Goal: Task Accomplishment & Management: Use online tool/utility

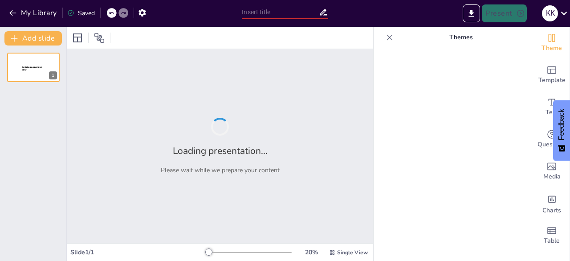
type input "Get Moving: Exploring the 4V Domains of Physical Activity in PE & Health 11"
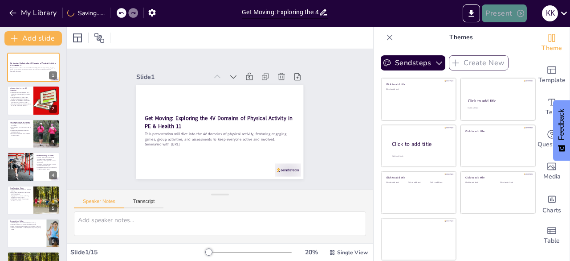
click at [495, 11] on button "Present" at bounding box center [504, 13] width 45 height 18
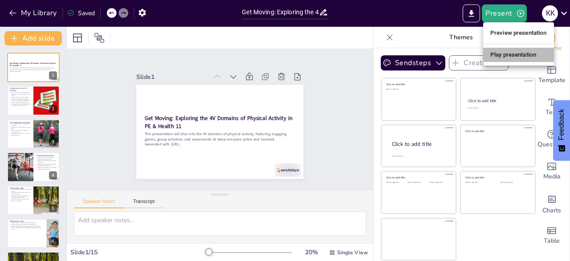
click at [491, 50] on li "Play presentation" at bounding box center [518, 55] width 71 height 14
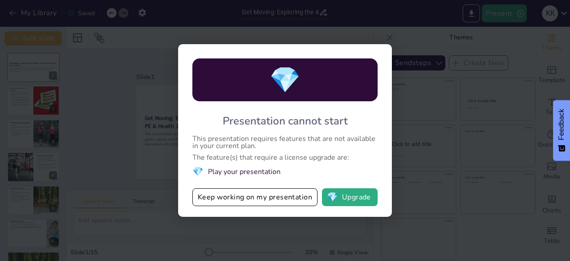
click at [425, 134] on div "💎 Presentation cannot start This presentation requires features that are not av…" at bounding box center [285, 130] width 570 height 261
click at [101, 144] on div "💎 Presentation cannot start This presentation requires features that are not av…" at bounding box center [285, 130] width 570 height 261
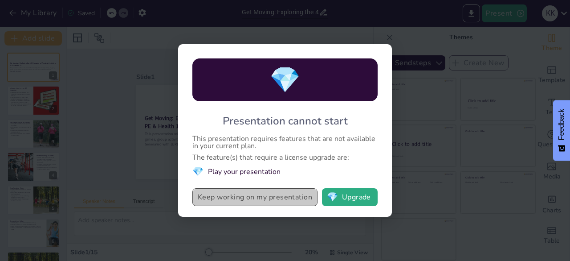
click at [245, 201] on button "Keep working on my presentation" at bounding box center [254, 197] width 125 height 18
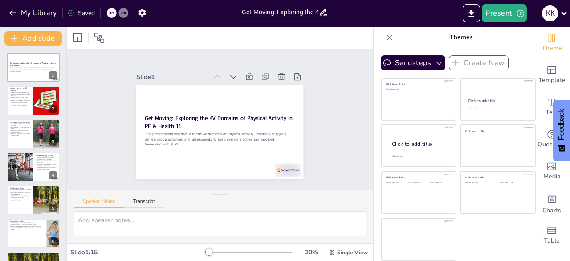
checkbox input "true"
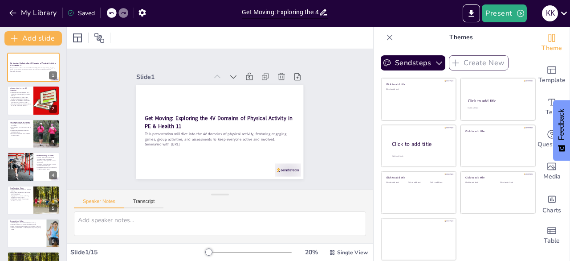
checkbox input "true"
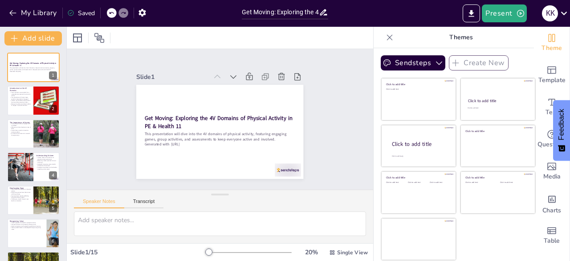
checkbox input "true"
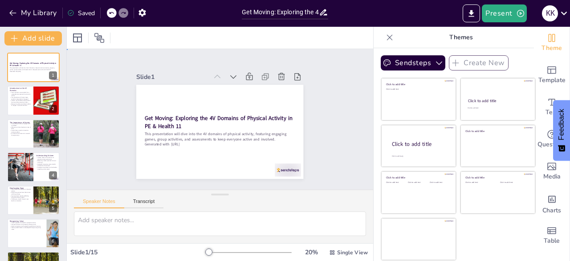
click at [319, 161] on div "Slide 1 Get Moving: Exploring the 4V Domains of Physical Activity in PE & Healt…" at bounding box center [219, 119] width 247 height 212
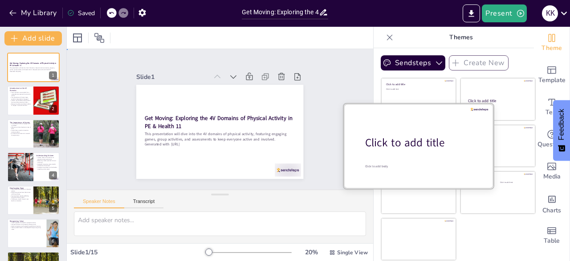
checkbox input "true"
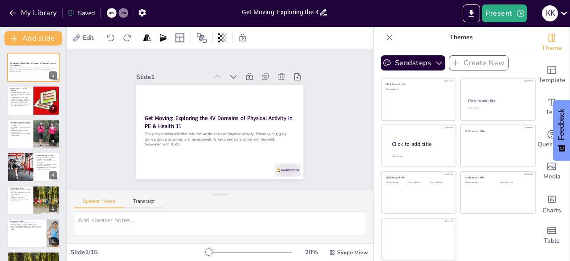
checkbox input "true"
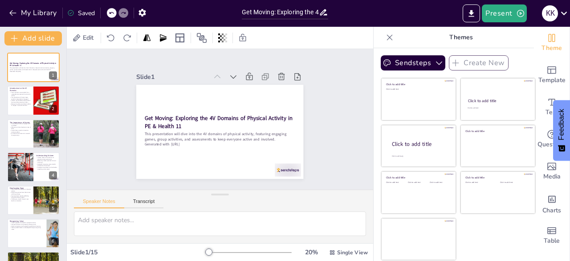
checkbox input "true"
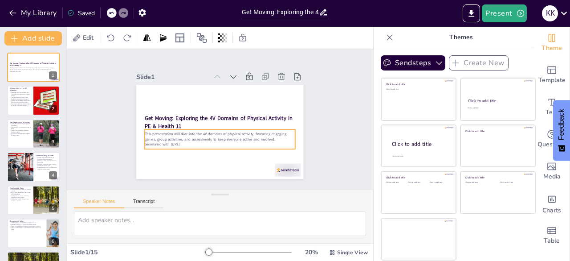
checkbox input "true"
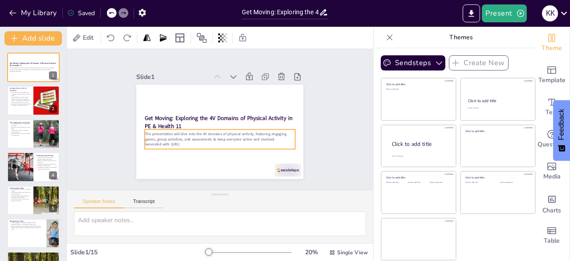
checkbox input "true"
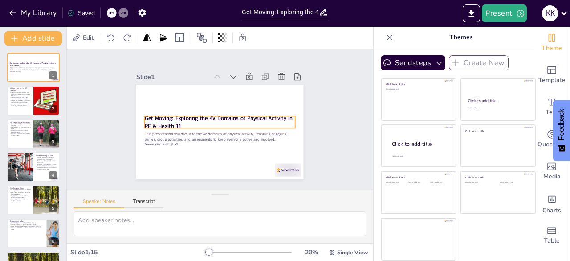
checkbox input "true"
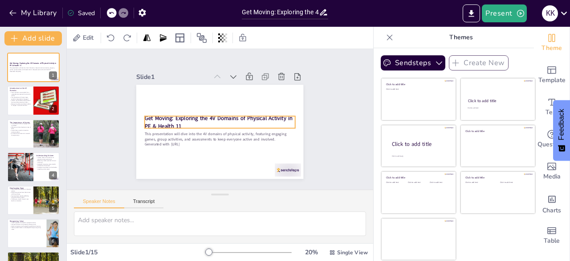
checkbox input "true"
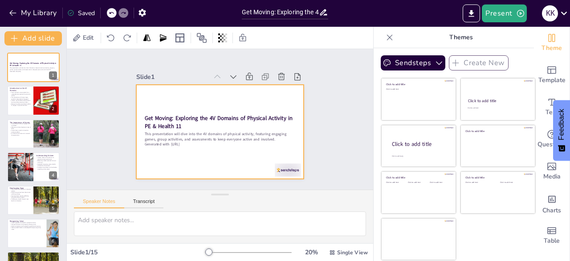
checkbox input "true"
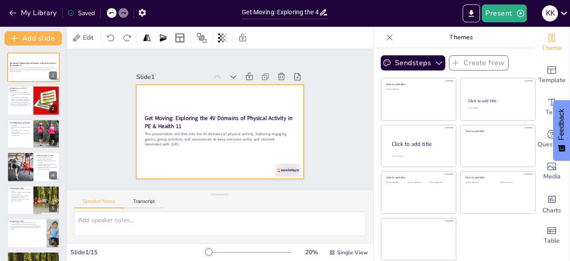
checkbox input "true"
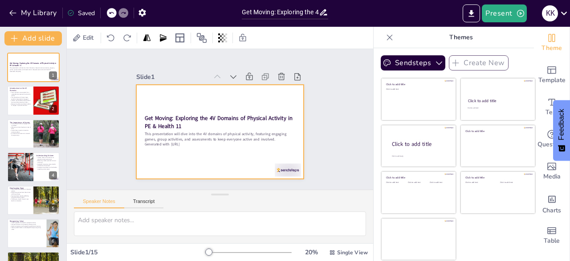
checkbox input "true"
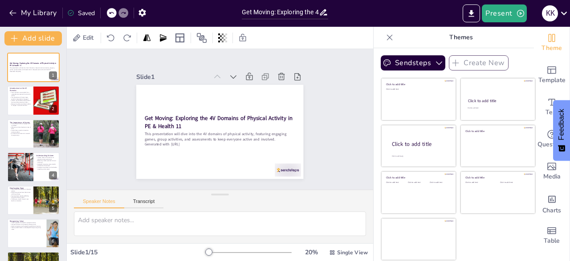
click at [120, 113] on div "Slide 1 Get Moving: Exploring the 4V Domains of Physical Activity in PE & Healt…" at bounding box center [220, 119] width 201 height 329
checkbox input "true"
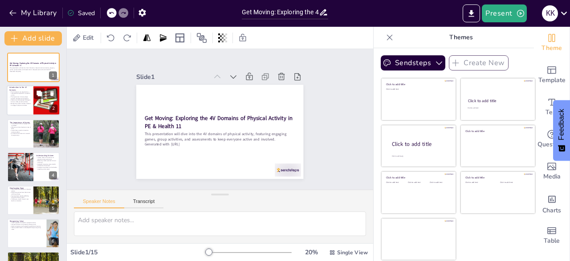
checkbox input "true"
click at [50, 106] on div "2" at bounding box center [53, 109] width 8 height 8
type textarea "Understanding the 4V domains—Variety, Volume, Vigor, and Value—provides a frame…"
checkbox input "true"
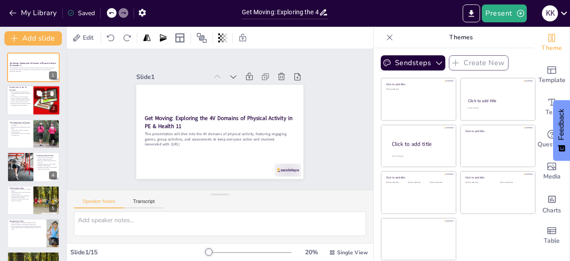
checkbox input "true"
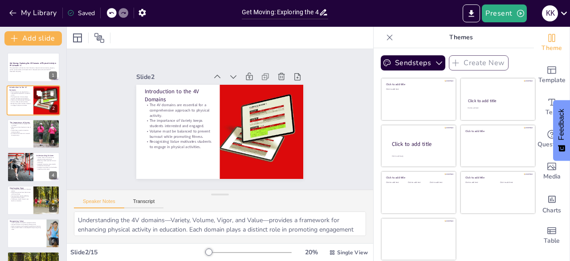
checkbox input "true"
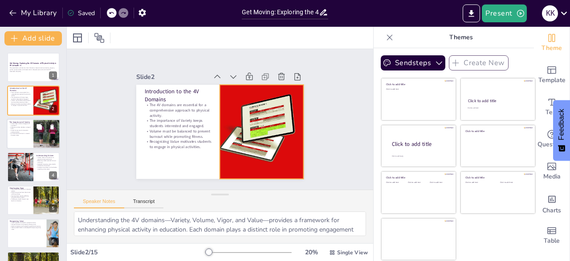
checkbox input "true"
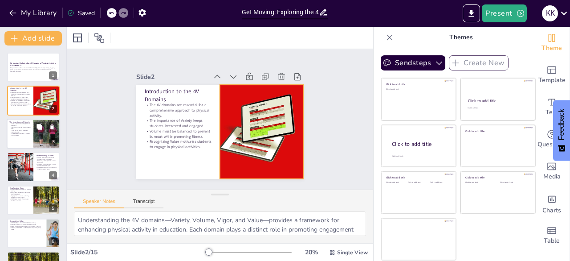
checkbox input "true"
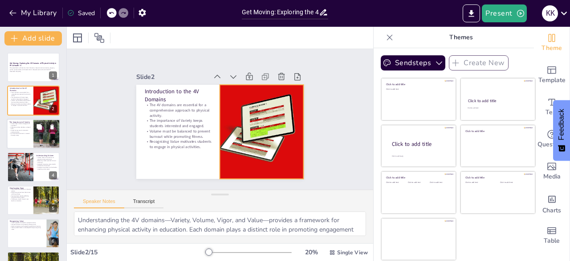
checkbox input "true"
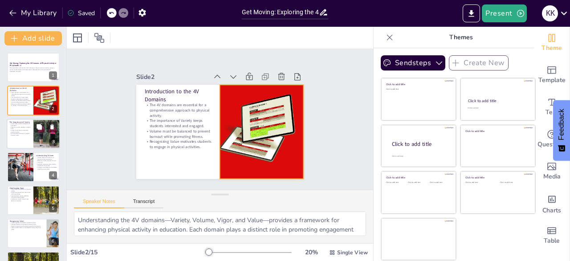
checkbox input "true"
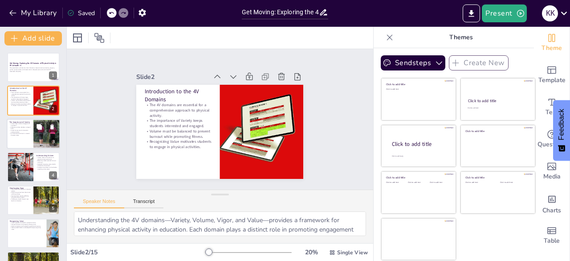
click at [20, 143] on div at bounding box center [33, 133] width 53 height 30
type textarea "Engaging students through various activities ensures they remain interested and…"
checkbox input "true"
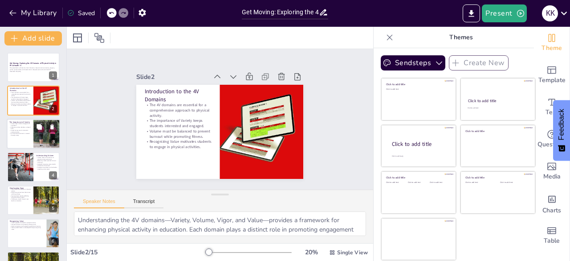
checkbox input "true"
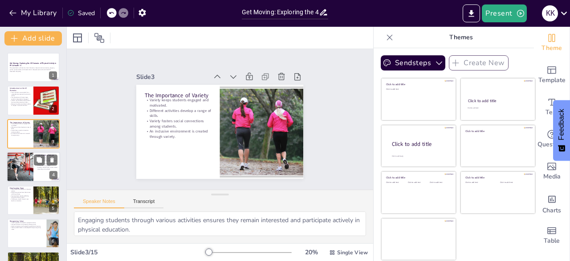
checkbox input "true"
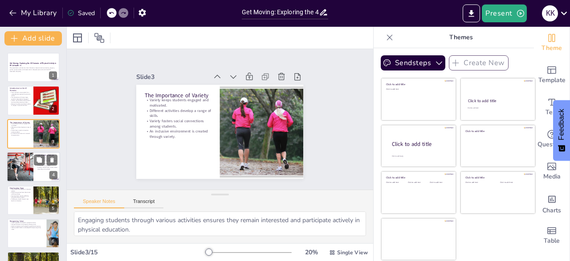
click at [15, 173] on div at bounding box center [19, 166] width 45 height 30
type textarea "Understanding the concept of volume helps students gauge their activity levels …"
checkbox input "true"
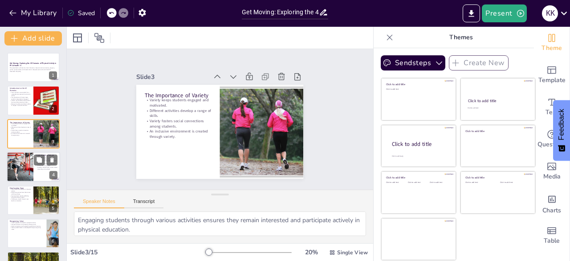
checkbox input "true"
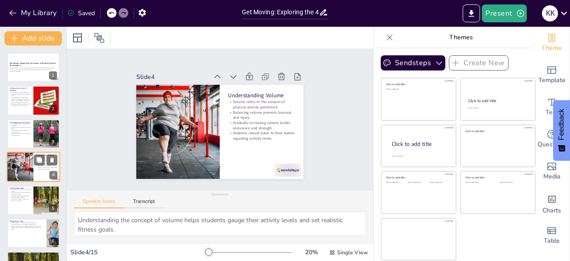
scroll to position [13, 0]
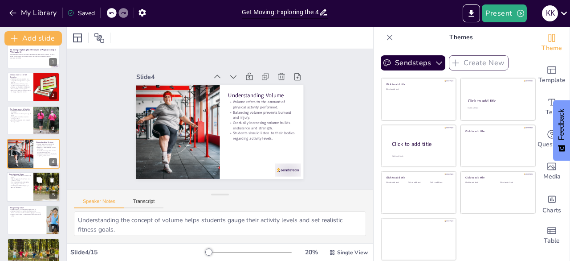
checkbox input "true"
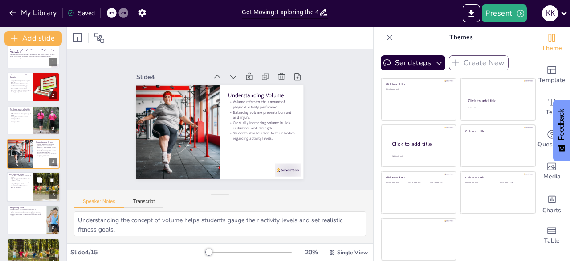
checkbox input "true"
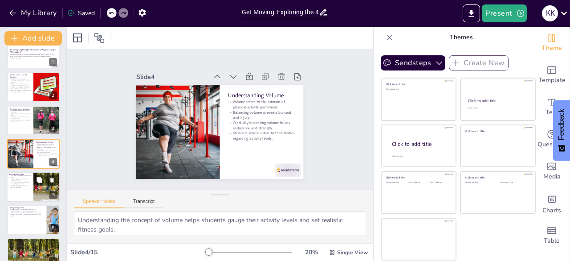
checkbox input "true"
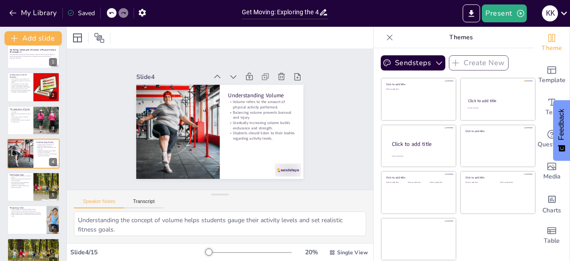
checkbox input "true"
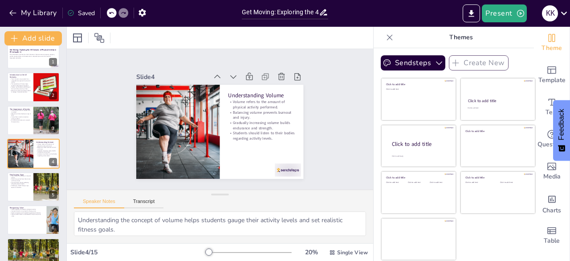
checkbox input "true"
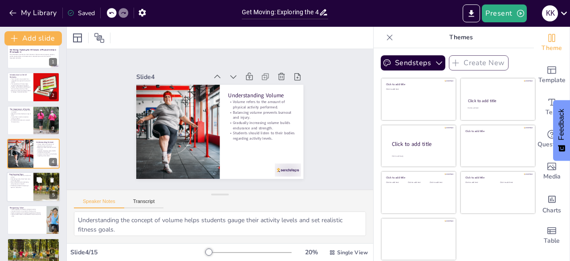
checkbox input "true"
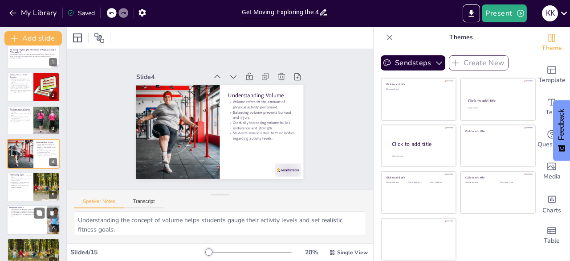
checkbox input "true"
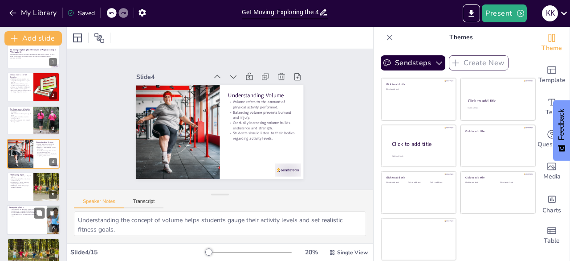
checkbox input "true"
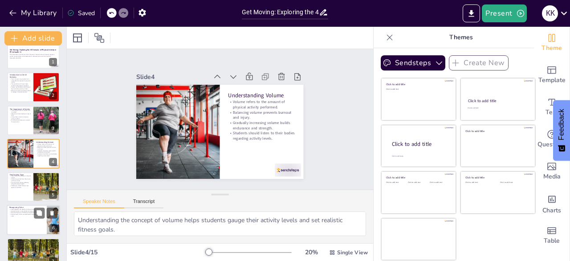
checkbox input "true"
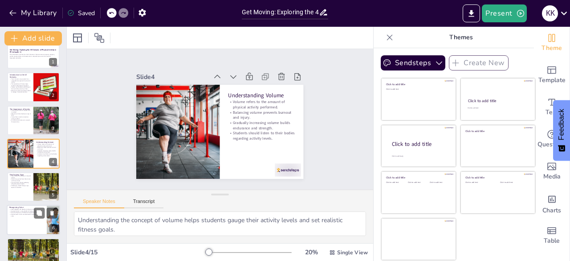
checkbox input "true"
click at [23, 212] on p "Social connections are fostered through physical activity." at bounding box center [26, 213] width 35 height 2
type textarea "Recognizing the positive effects of exercise can encourage students to prioriti…"
checkbox input "true"
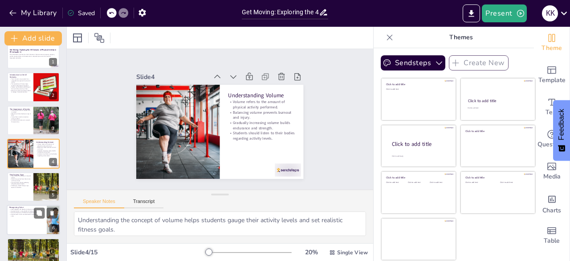
checkbox input "true"
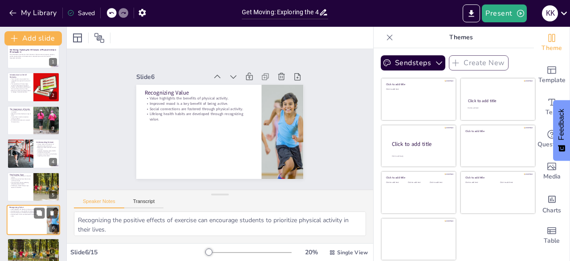
scroll to position [80, 0]
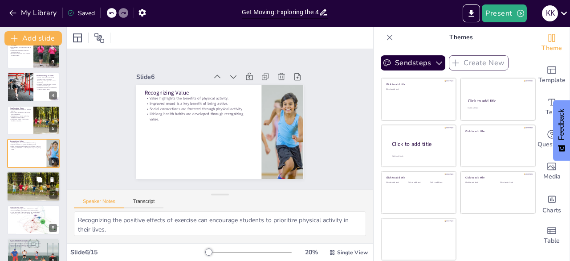
checkbox input "true"
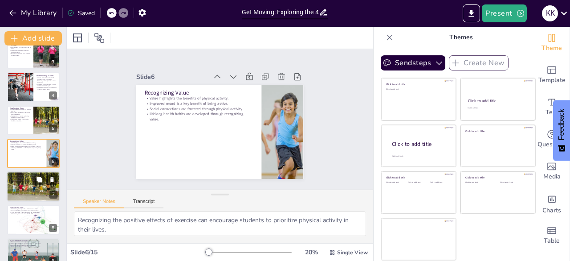
checkbox input "true"
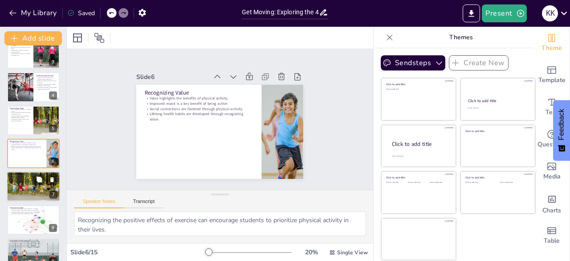
checkbox input "true"
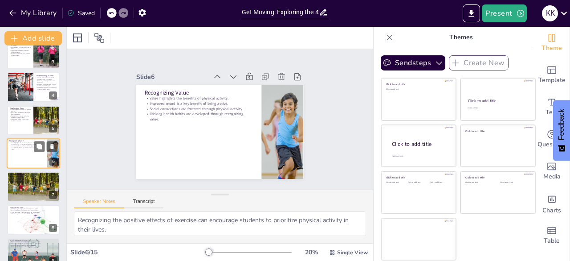
checkbox input "true"
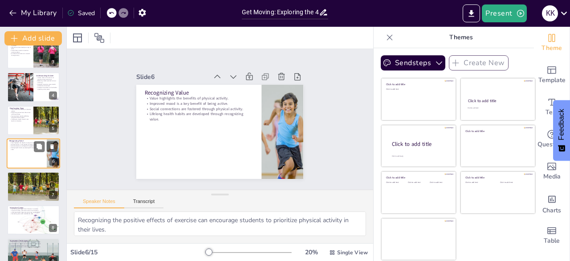
checkbox input "true"
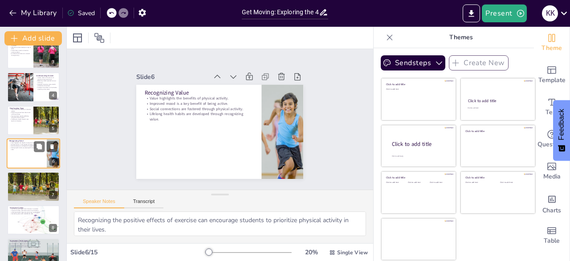
checkbox input "true"
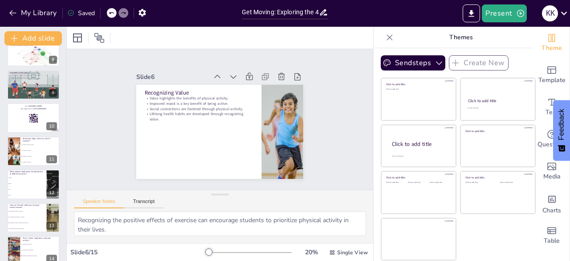
scroll to position [285, 0]
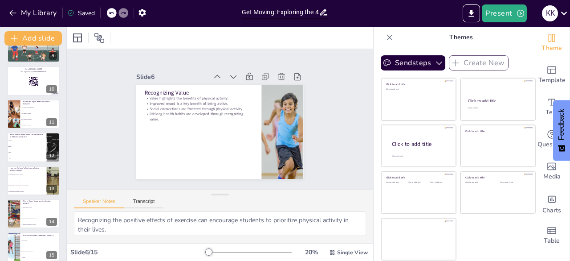
click at [290, 49] on div "Slide 1 Get Moving: Exploring the 4V Domains of Physical Activity in PE & Healt…" at bounding box center [219, 119] width 335 height 275
click at [556, 14] on div "k k" at bounding box center [550, 13] width 16 height 16
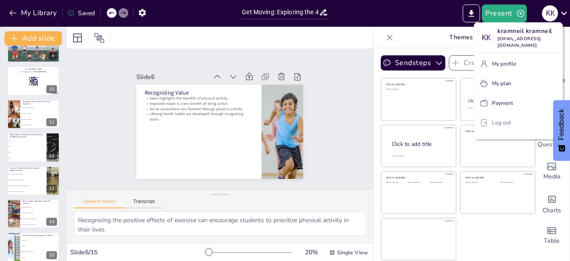
click at [501, 118] on p "Log out" at bounding box center [501, 122] width 19 height 8
